Goal: Task Accomplishment & Management: Manage account settings

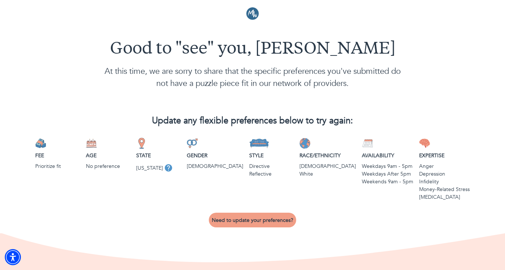
click at [316, 153] on p "Race/Ethnicity" at bounding box center [328, 156] width 57 height 8
click at [311, 143] on img at bounding box center [305, 143] width 11 height 11
click at [261, 221] on span "Need to update your preferences?" at bounding box center [252, 220] width 81 height 7
select select "2"
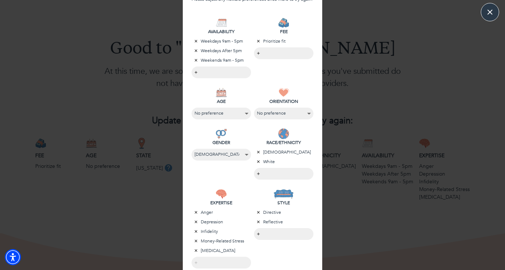
scroll to position [111, 0]
click at [260, 151] on icon "button" at bounding box center [258, 151] width 4 height 4
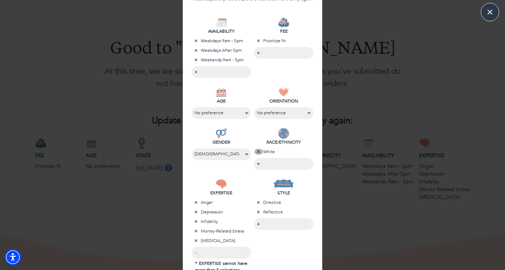
click at [260, 151] on icon "button" at bounding box center [258, 151] width 4 height 4
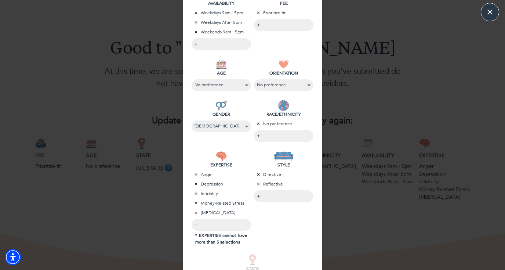
scroll to position [154, 0]
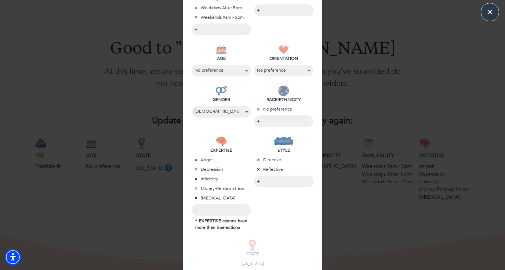
click at [195, 187] on icon "button" at bounding box center [196, 188] width 3 height 3
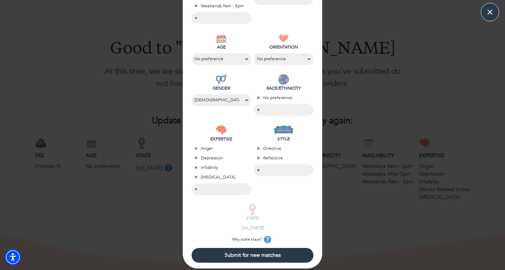
scroll to position [165, 0]
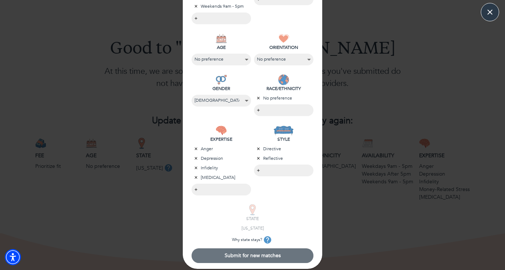
click at [211, 252] on span "Submit for new matches" at bounding box center [253, 255] width 116 height 7
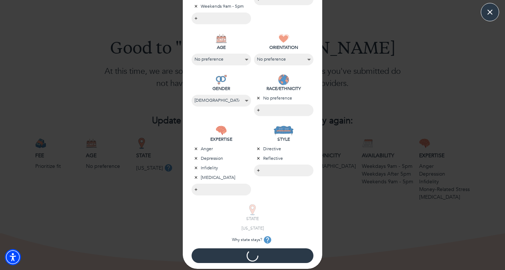
scroll to position [0, 0]
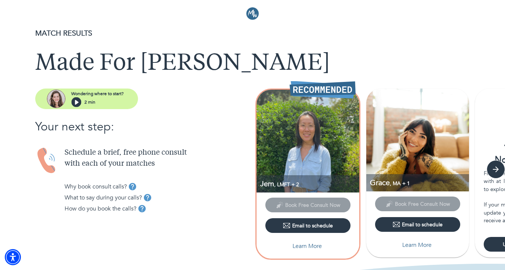
click at [287, 158] on img at bounding box center [308, 141] width 103 height 103
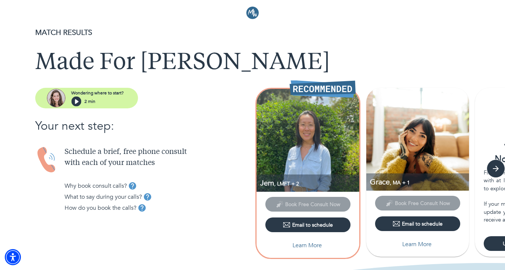
scroll to position [5, 0]
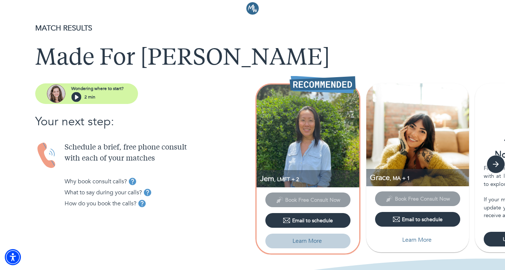
click at [314, 240] on p "Learn More" at bounding box center [307, 240] width 29 height 9
select select "2"
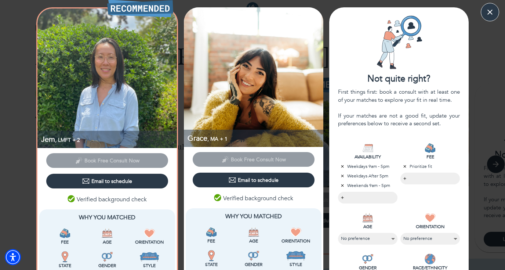
scroll to position [0, 0]
click at [222, 142] on span ", MA + 1" at bounding box center [217, 138] width 20 height 7
drag, startPoint x: 219, startPoint y: 140, endPoint x: 188, endPoint y: 137, distance: 31.7
click at [188, 137] on p "Grace , [GEOGRAPHIC_DATA] + 1" at bounding box center [256, 138] width 136 height 10
copy p "Grace , [GEOGRAPHIC_DATA]"
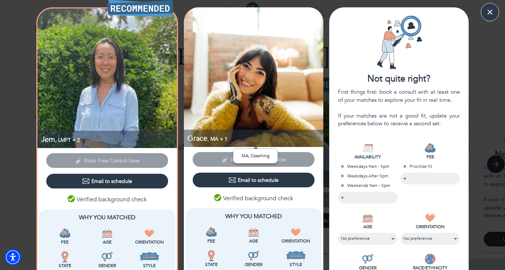
click at [226, 139] on span ", MA + 1" at bounding box center [217, 138] width 20 height 7
click at [209, 137] on span ", MA + 1" at bounding box center [217, 138] width 20 height 7
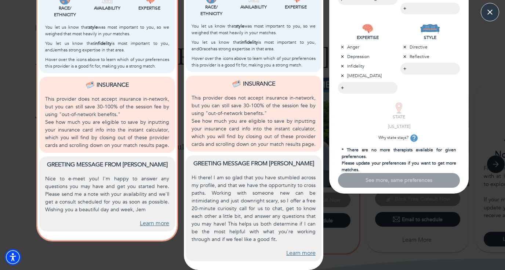
scroll to position [280, 0]
click at [152, 225] on link "Learn more" at bounding box center [154, 224] width 29 height 8
click at [294, 252] on link "Learn more" at bounding box center [300, 253] width 29 height 8
click at [488, 14] on icon "button" at bounding box center [490, 12] width 7 height 7
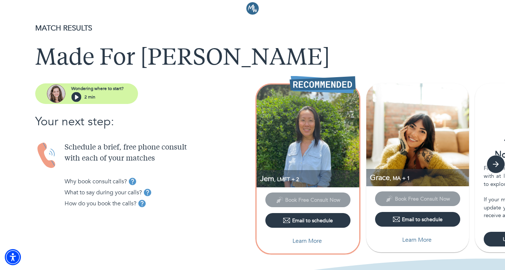
scroll to position [5, 0]
click at [495, 166] on icon "button" at bounding box center [495, 164] width 11 height 11
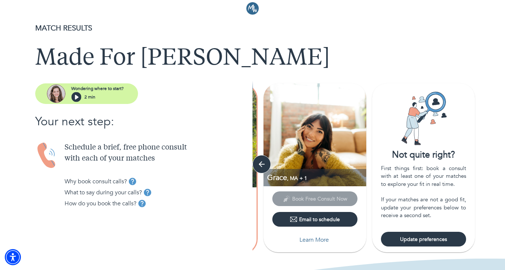
click at [421, 238] on span "Update preferences" at bounding box center [423, 239] width 79 height 7
select select "2"
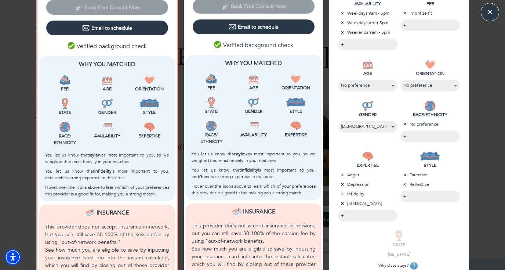
scroll to position [156, 0]
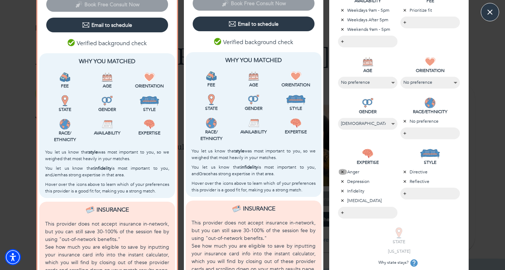
click at [343, 171] on icon "button" at bounding box center [342, 171] width 3 height 3
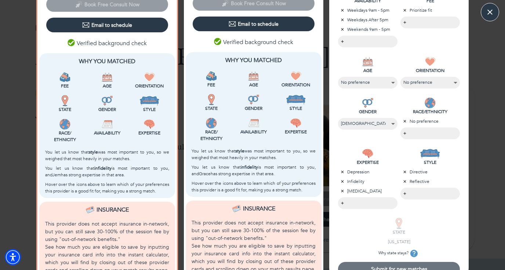
click at [361, 267] on span "Submit for new matches" at bounding box center [399, 268] width 116 height 7
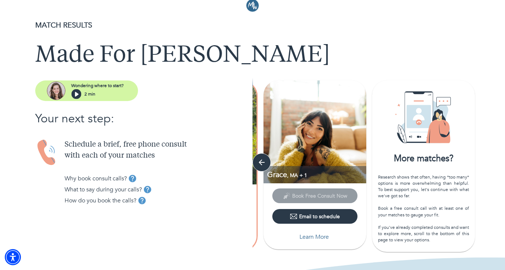
scroll to position [5, 0]
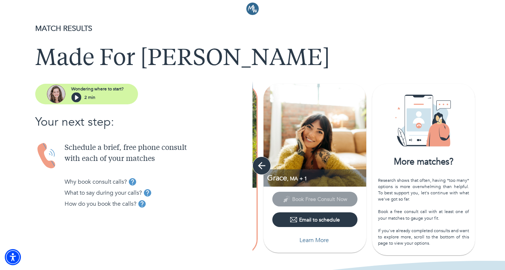
click at [261, 165] on icon "button" at bounding box center [261, 165] width 7 height 7
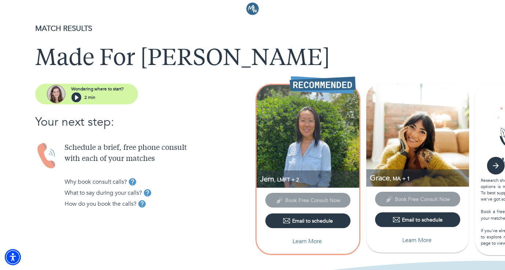
click at [261, 165] on img at bounding box center [308, 136] width 103 height 103
click at [407, 239] on p "Learn More" at bounding box center [416, 240] width 29 height 9
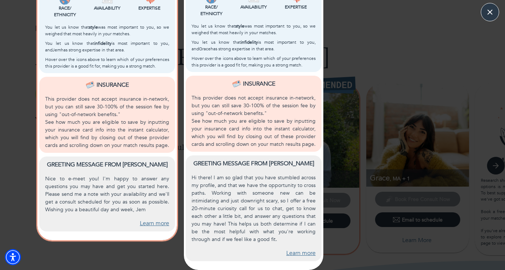
scroll to position [280, 0]
click at [289, 254] on link "Learn more" at bounding box center [300, 253] width 29 height 8
click at [491, 13] on icon "button" at bounding box center [490, 12] width 7 height 7
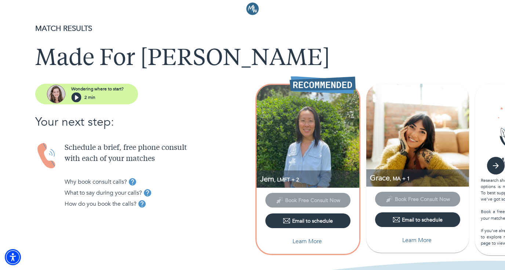
scroll to position [0, 0]
